Goal: Check status: Check status

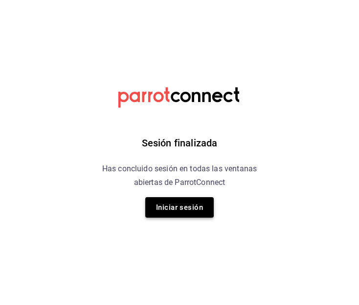
click at [168, 205] on button "Iniciar sesión" at bounding box center [179, 207] width 68 height 21
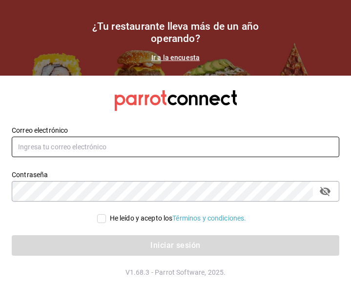
type input "[EMAIL_ADDRESS][DOMAIN_NAME]"
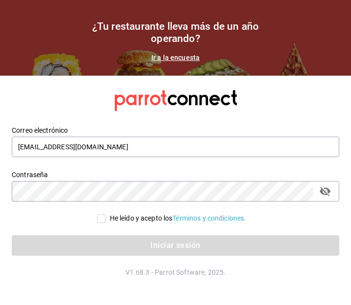
click at [100, 222] on input "He leído y acepto los Términos y condiciones." at bounding box center [101, 218] width 9 height 9
checkbox input "true"
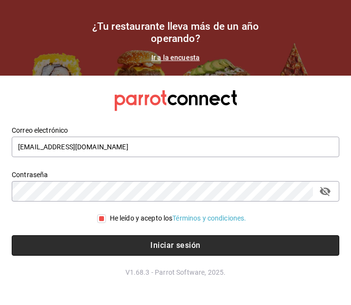
click at [111, 246] on button "Iniciar sesión" at bounding box center [176, 245] width 328 height 21
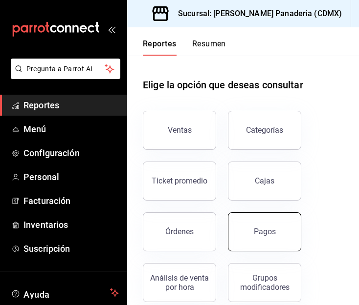
click at [254, 229] on div "Pagos" at bounding box center [265, 231] width 22 height 9
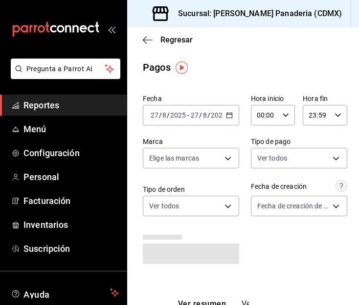
click at [226, 113] on \(Stroke\) "button" at bounding box center [229, 115] width 6 height 5
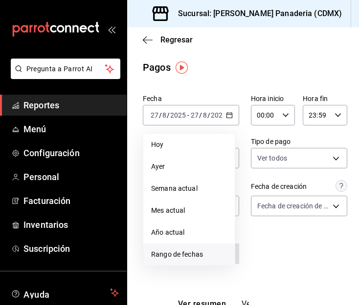
click at [190, 254] on span "Rango de fechas" at bounding box center [189, 255] width 76 height 10
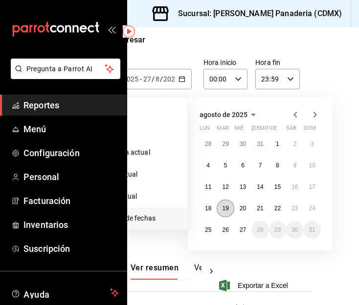
scroll to position [36, 53]
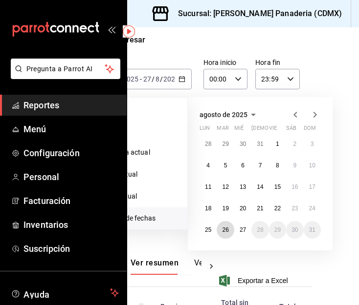
click at [216, 224] on button "26" at bounding box center [224, 230] width 17 height 18
click at [222, 230] on abbr "26" at bounding box center [225, 230] width 6 height 7
click at [217, 230] on div "Fecha 2025-08-27 27 / 8 / 2025 - 2025-08-27 27 / 8 / 2025 Hoy Ayer Semana actua…" at bounding box center [195, 144] width 200 height 181
